Goal: Task Accomplishment & Management: Manage account settings

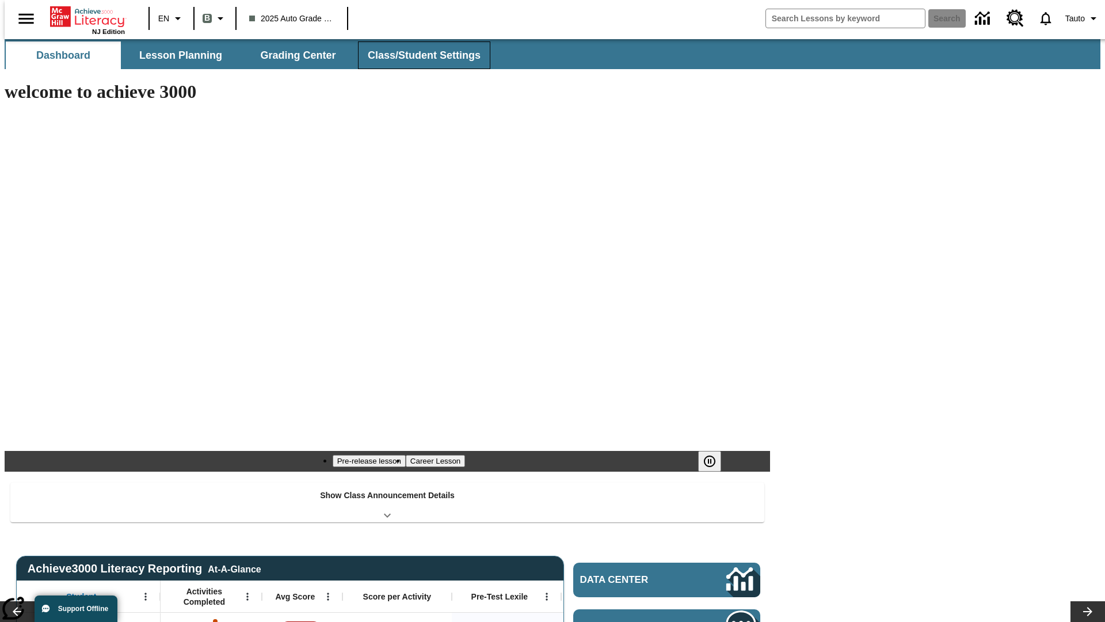
click at [418, 55] on button "Class/Student Settings" at bounding box center [424, 55] width 132 height 28
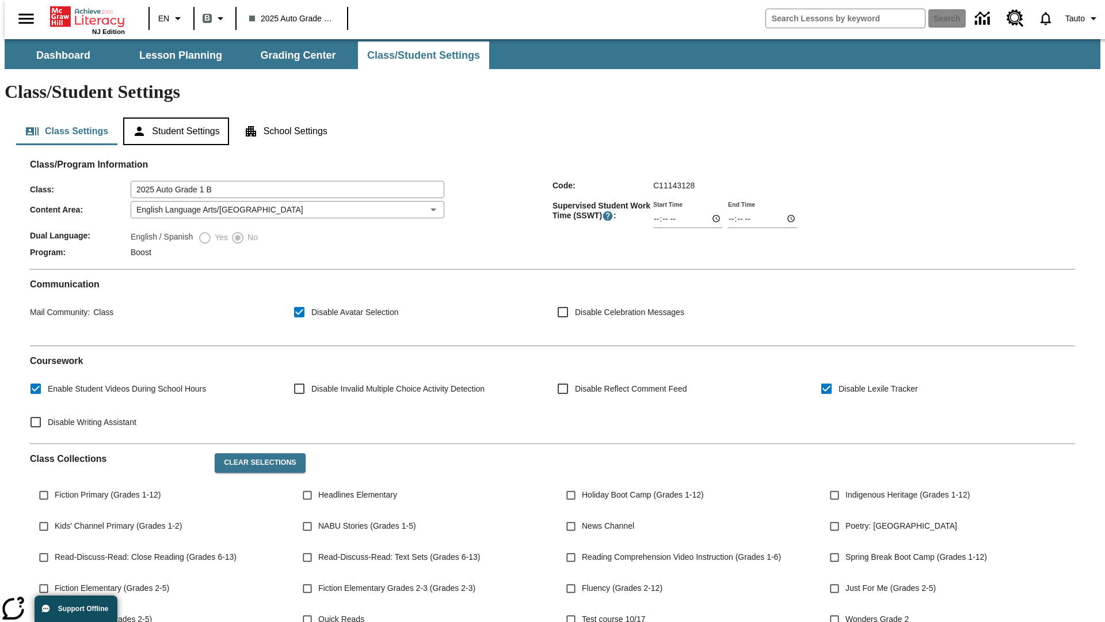
click at [173, 117] on button "Student Settings" at bounding box center [175, 131] width 105 height 28
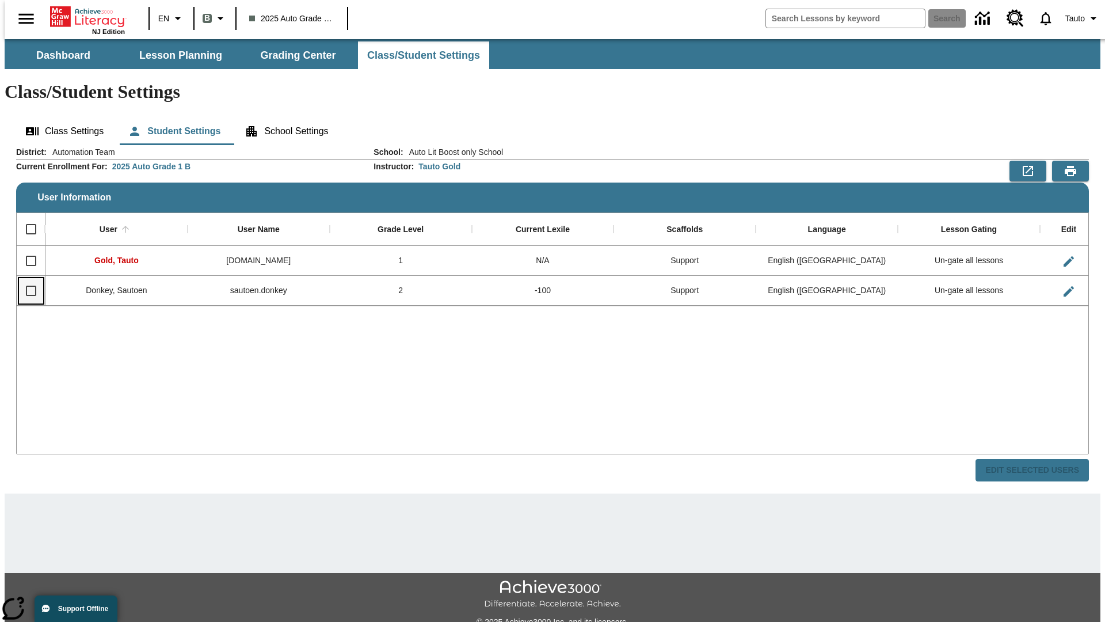
click at [26, 279] on input "Select row" at bounding box center [31, 291] width 24 height 24
checkbox input "true"
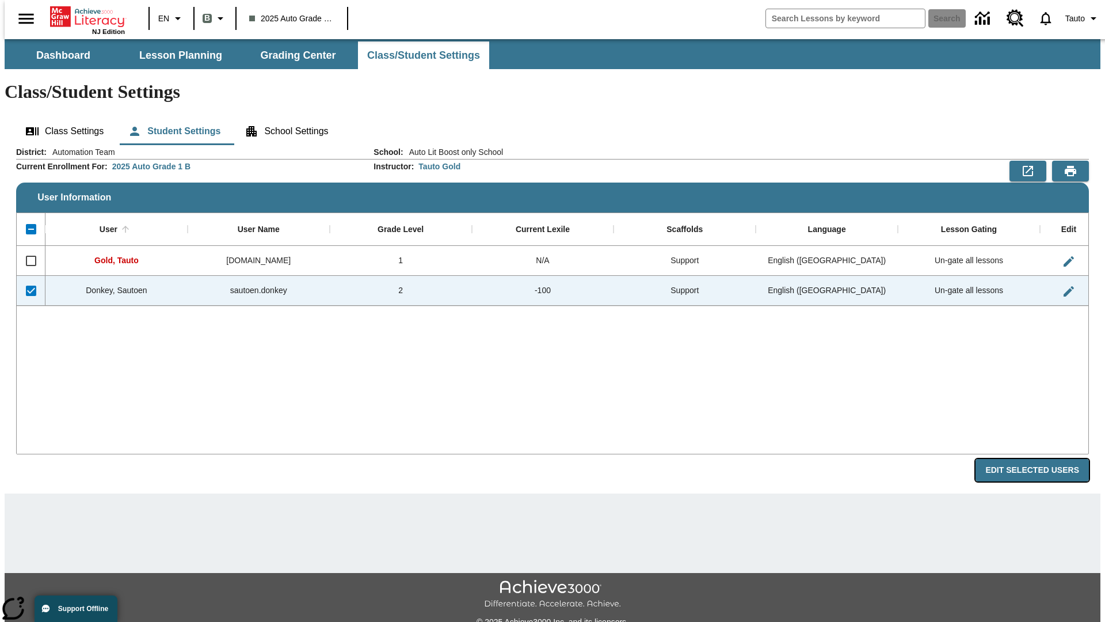
click at [1042, 459] on button "Edit Selected Users" at bounding box center [1032, 470] width 113 height 22
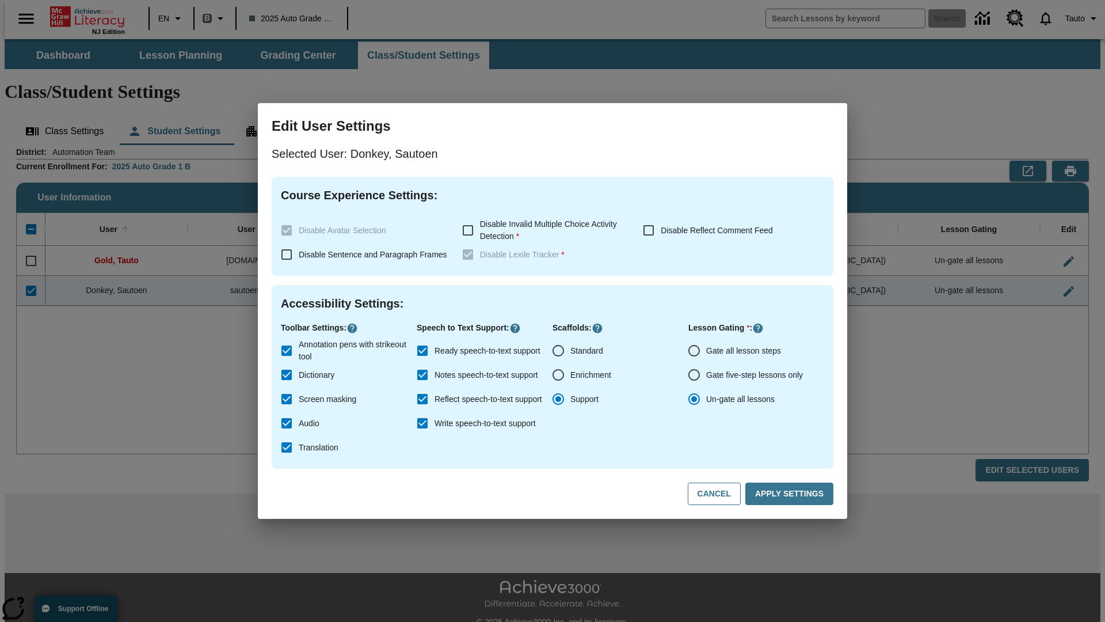
click at [694, 351] on input "Gate all lesson steps" at bounding box center [694, 351] width 24 height 24
radio input "true"
click at [792, 494] on button "Apply Settings" at bounding box center [790, 493] width 88 height 22
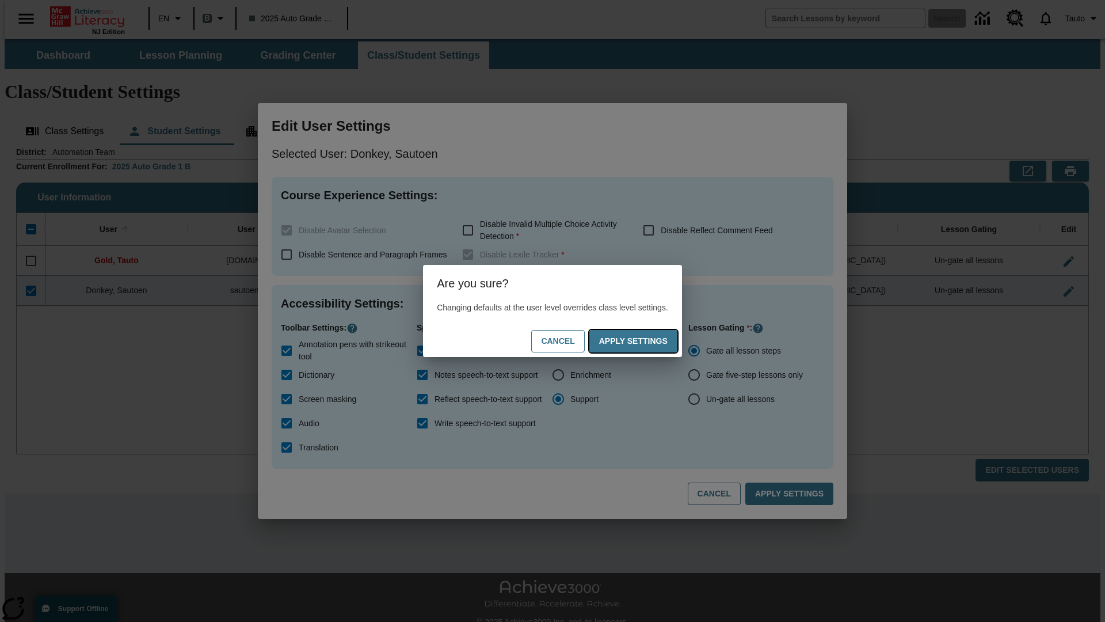
click at [645, 341] on button "Apply Settings" at bounding box center [634, 341] width 88 height 22
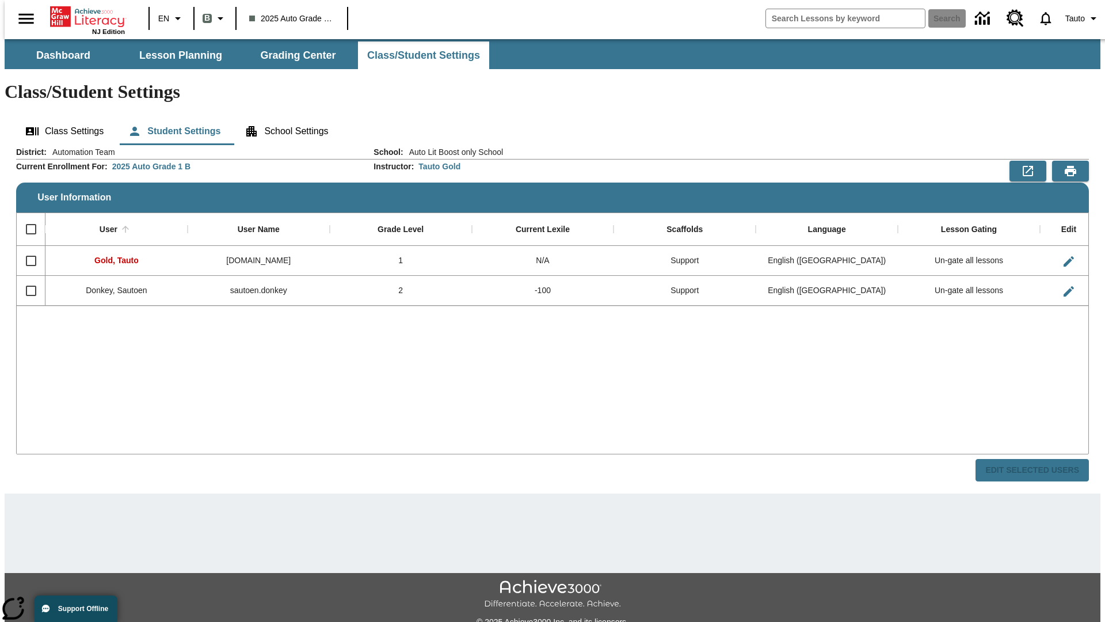
checkbox input "false"
click at [26, 279] on input "Select row" at bounding box center [31, 291] width 24 height 24
checkbox input "true"
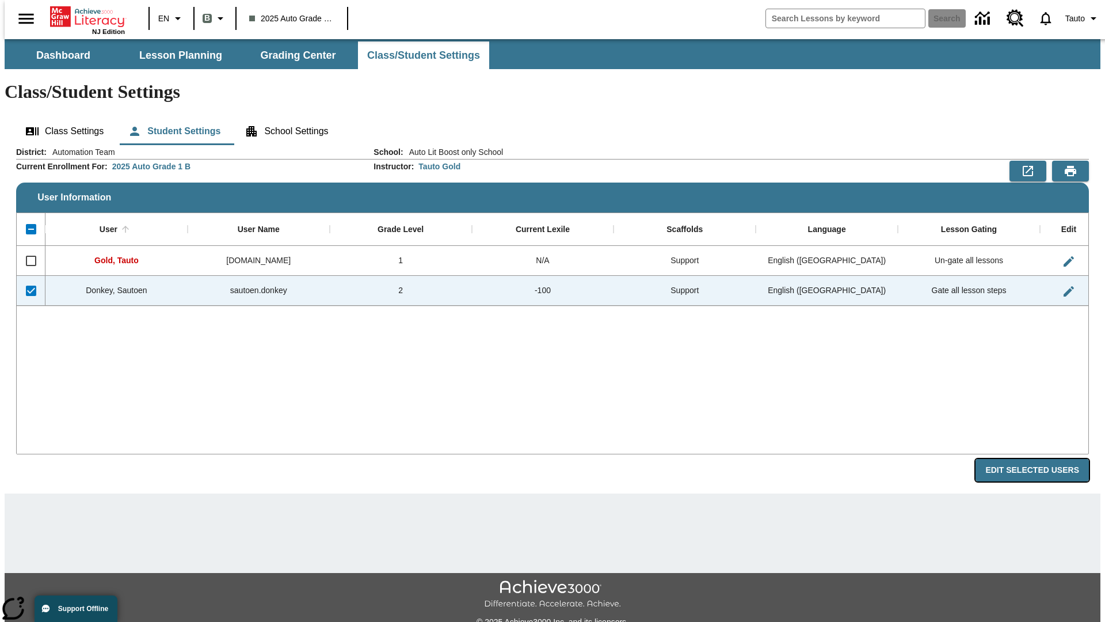
click at [1042, 459] on button "Edit Selected Users" at bounding box center [1032, 470] width 113 height 22
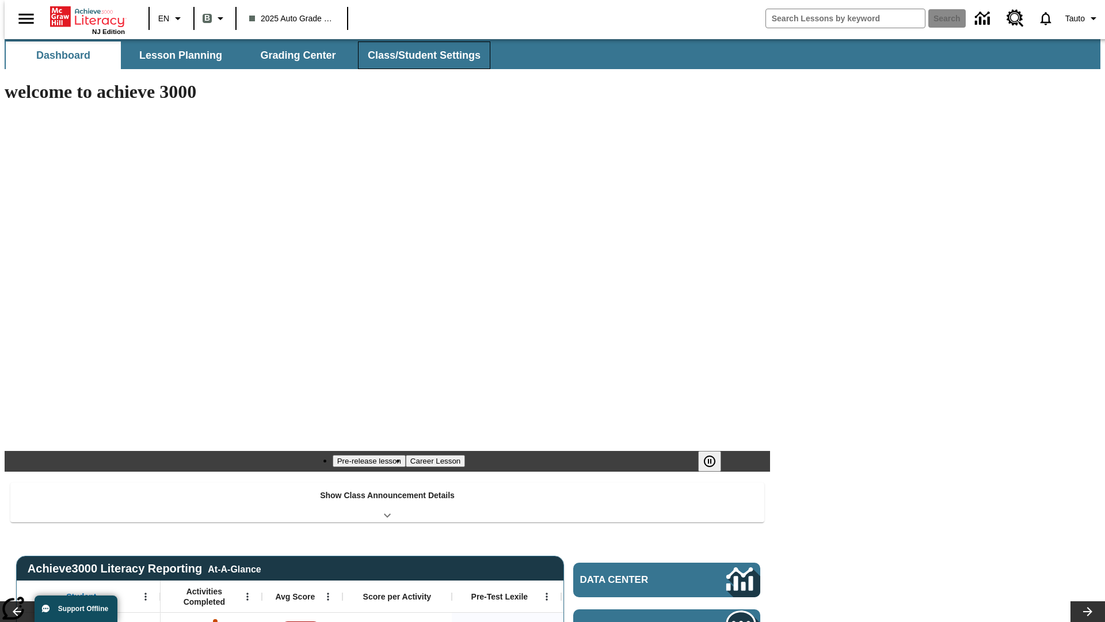
click at [418, 55] on button "Class/Student Settings" at bounding box center [424, 55] width 132 height 28
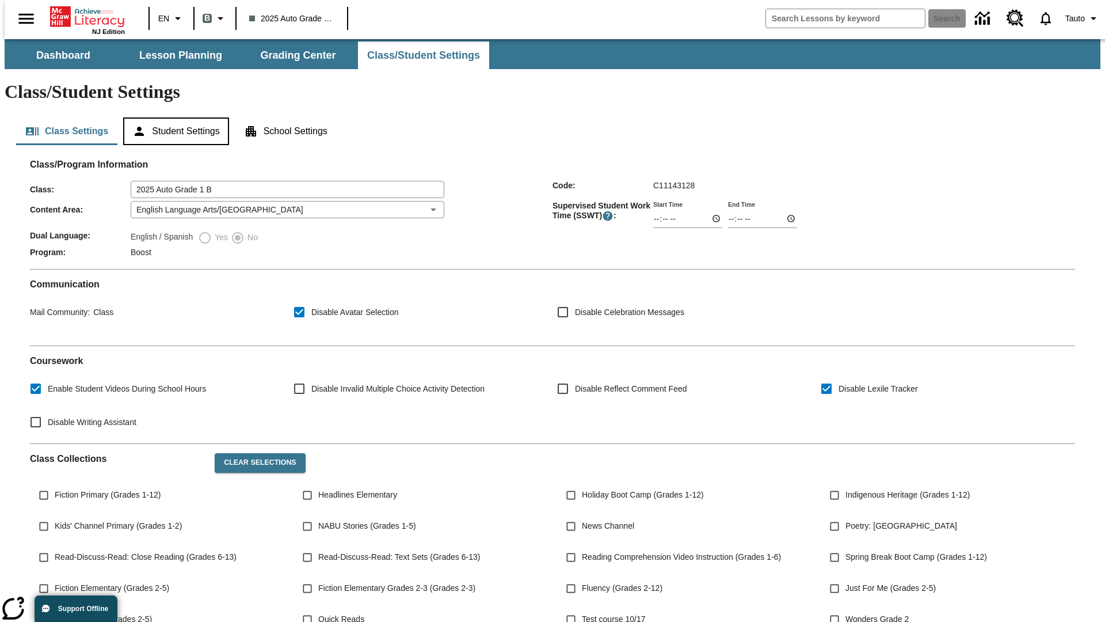
click at [173, 117] on button "Student Settings" at bounding box center [175, 131] width 105 height 28
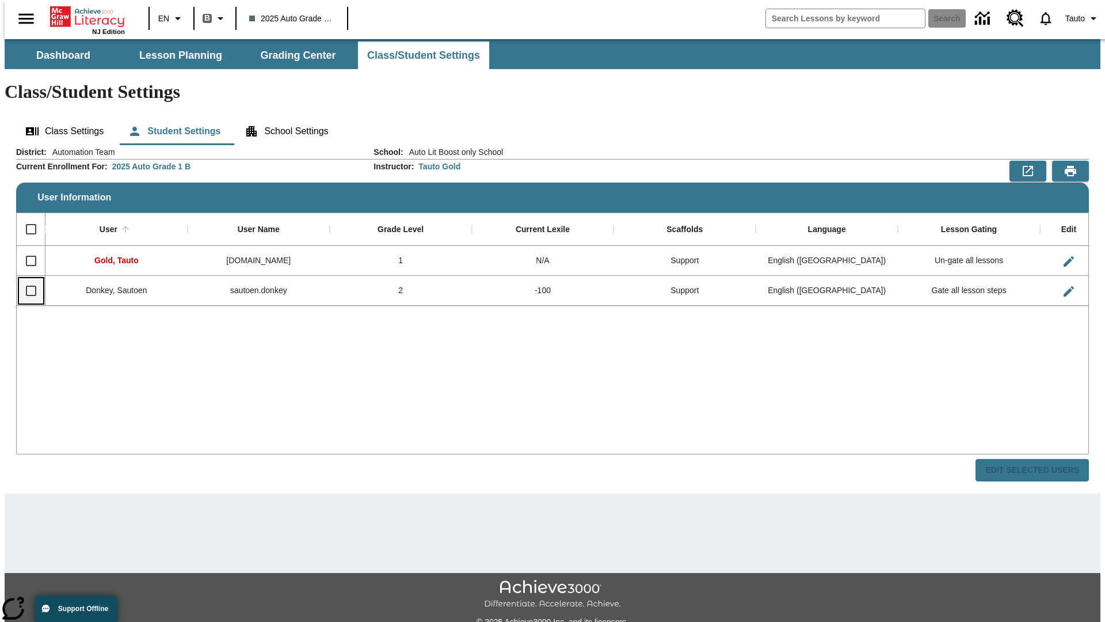
click at [26, 279] on input "Select row" at bounding box center [31, 291] width 24 height 24
checkbox input "true"
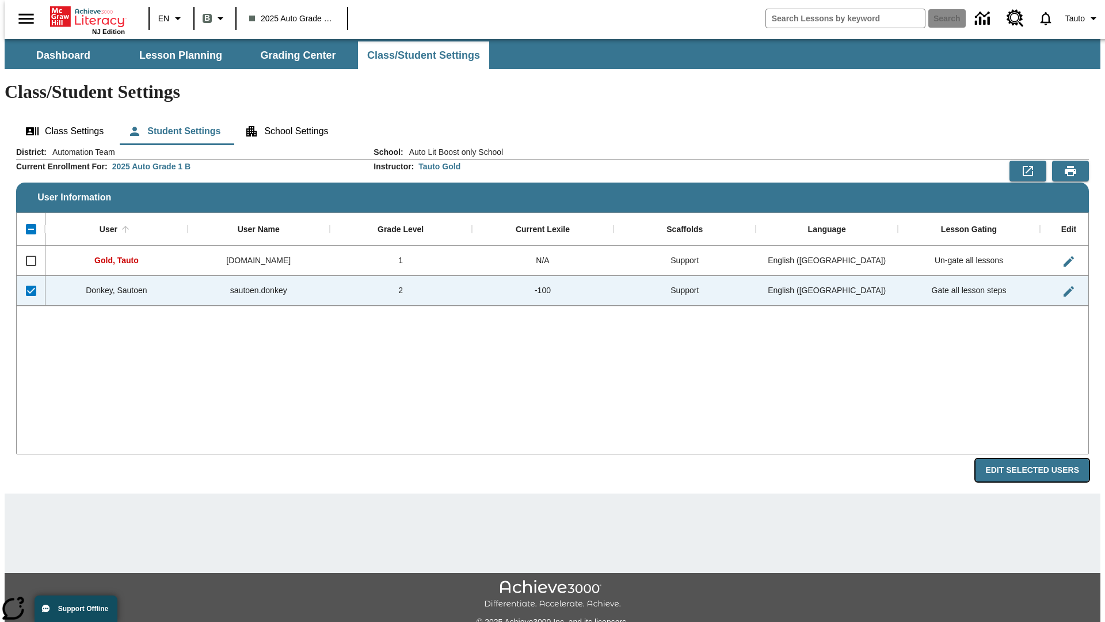
click at [1042, 459] on button "Edit Selected Users" at bounding box center [1032, 470] width 113 height 22
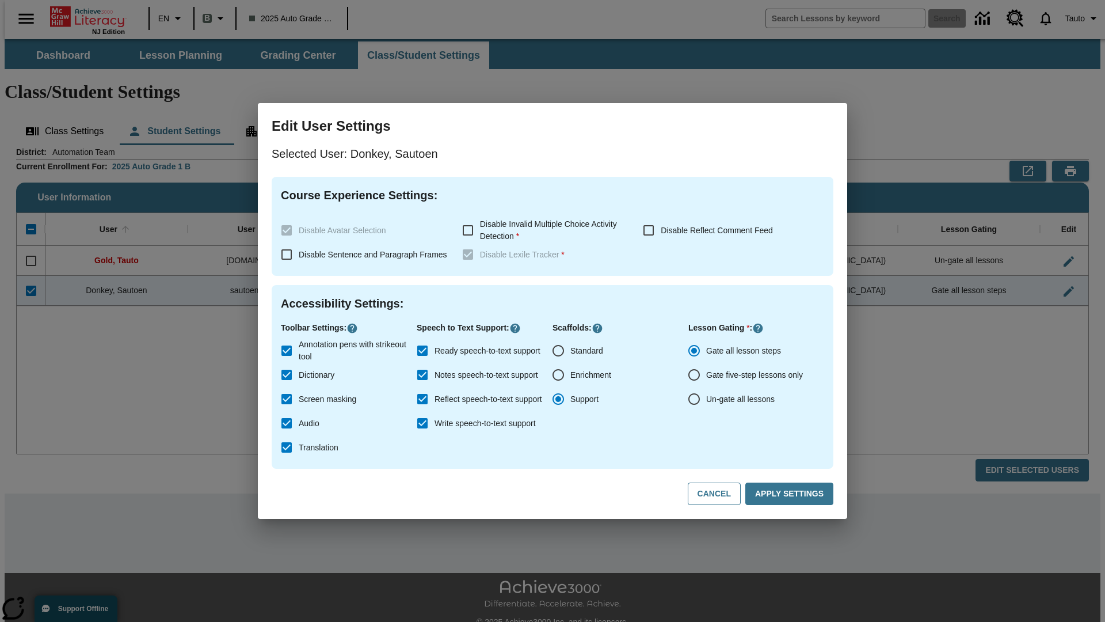
click at [694, 399] on input "Un-gate all lessons" at bounding box center [694, 399] width 24 height 24
radio input "true"
click at [792, 494] on button "Apply Settings" at bounding box center [790, 493] width 88 height 22
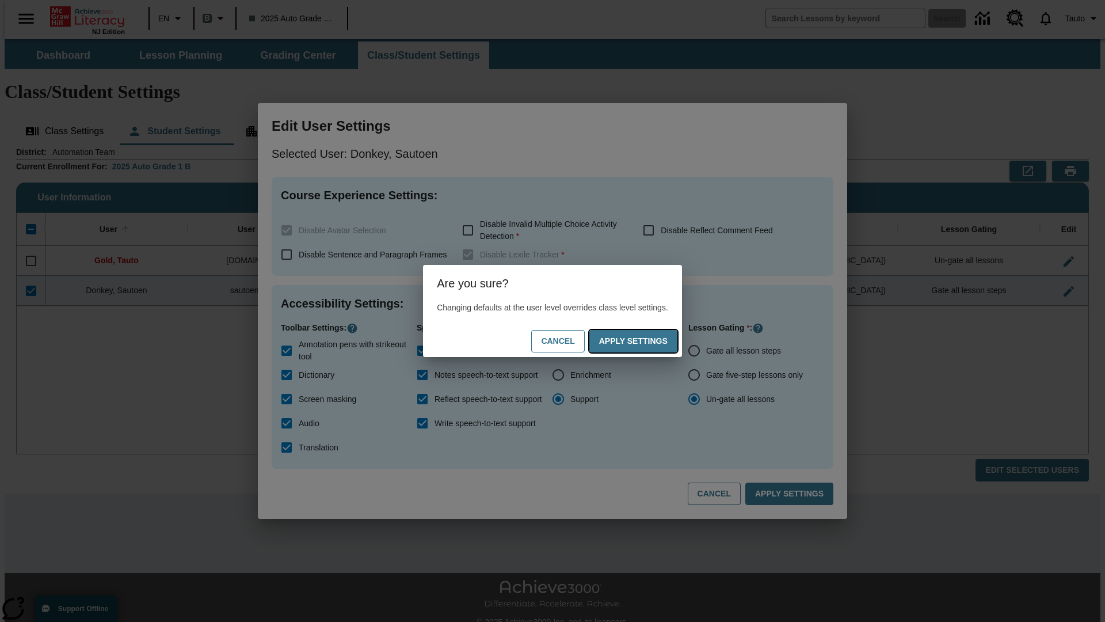
click at [645, 341] on button "Apply Settings" at bounding box center [634, 341] width 88 height 22
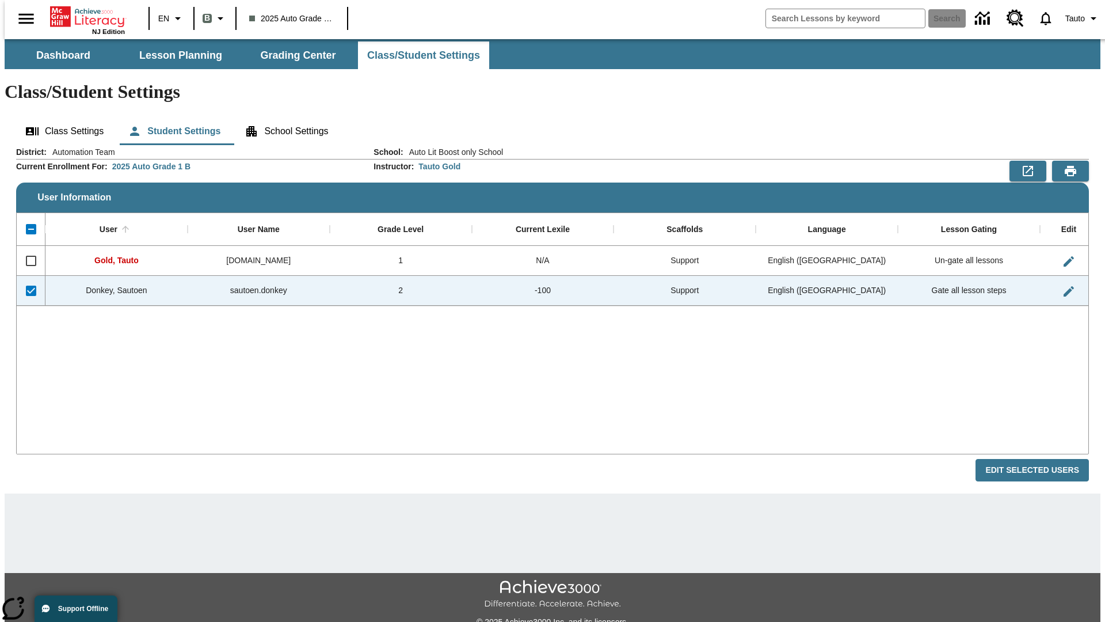
checkbox input "false"
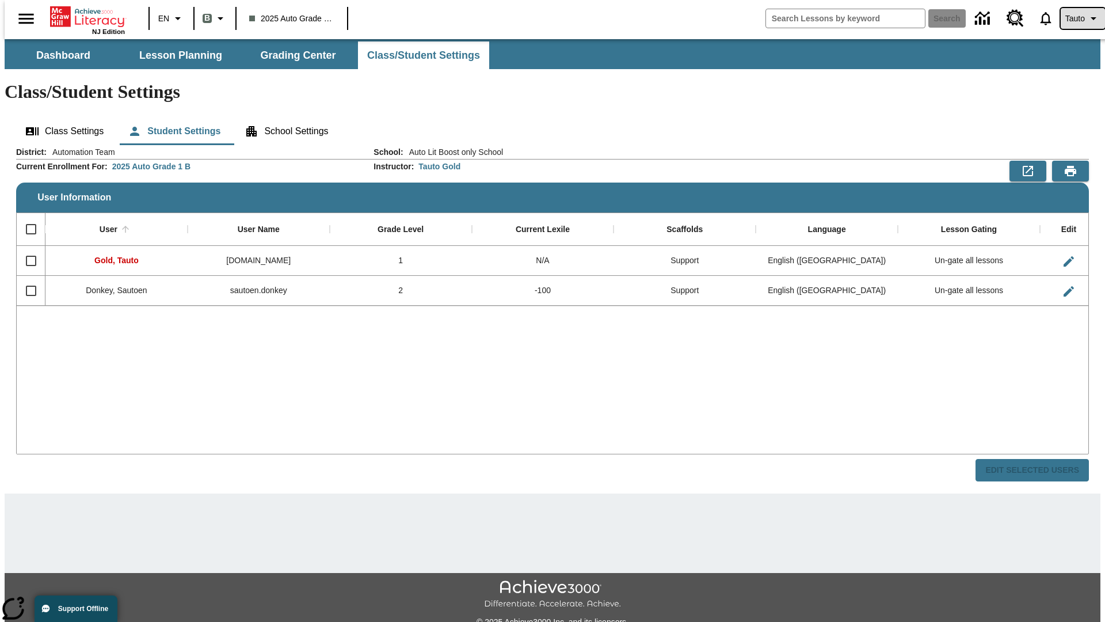
click at [1077, 18] on span "Tauto" at bounding box center [1076, 19] width 20 height 12
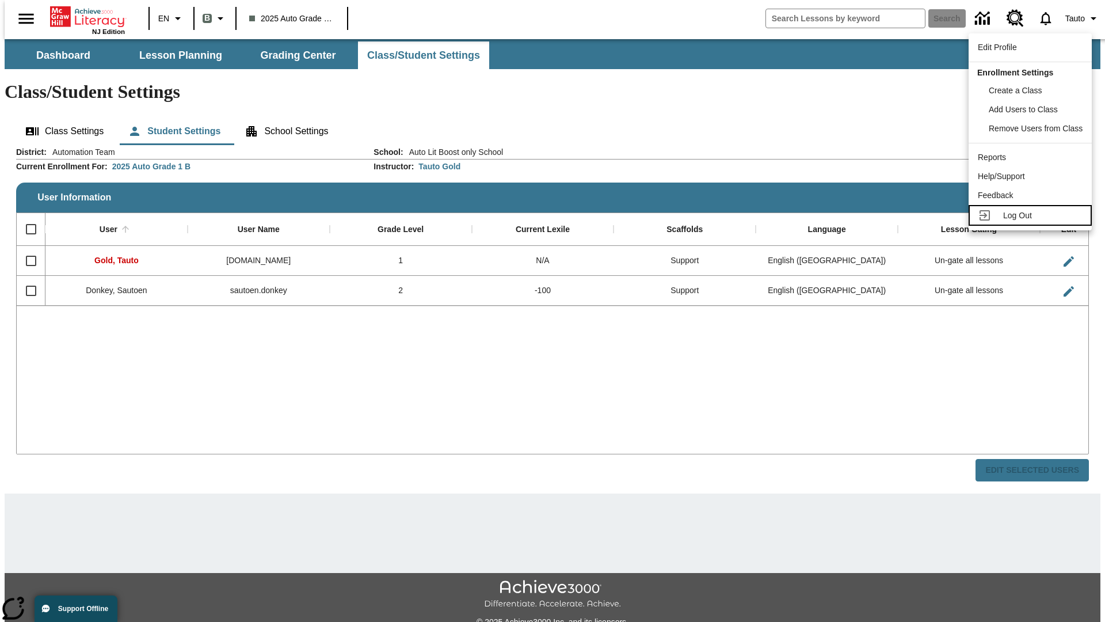
click at [1032, 215] on span "Log Out" at bounding box center [1018, 215] width 29 height 9
